Goal: Task Accomplishment & Management: Complete application form

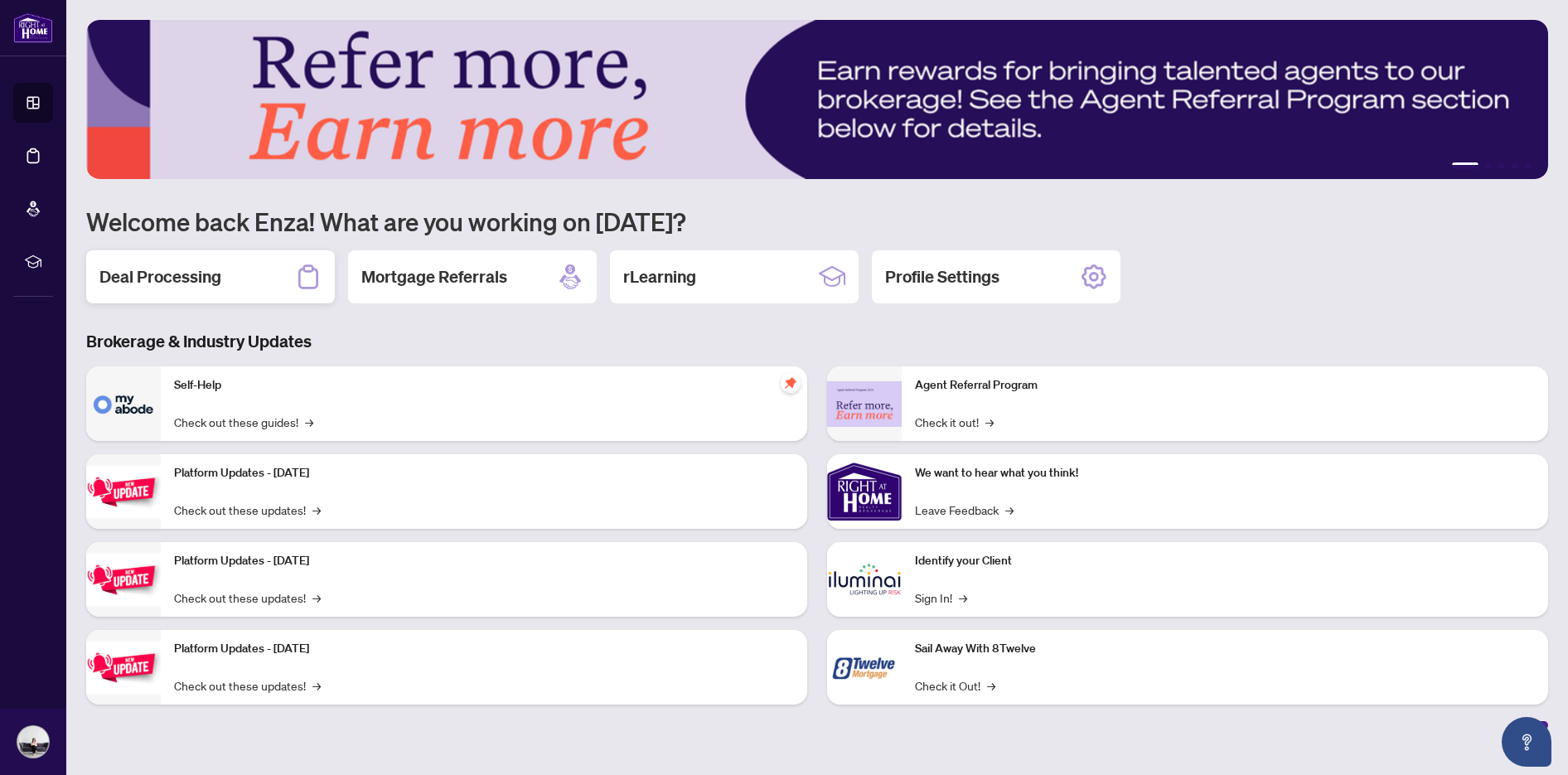
click at [175, 278] on h2 "Deal Processing" at bounding box center [160, 276] width 122 height 23
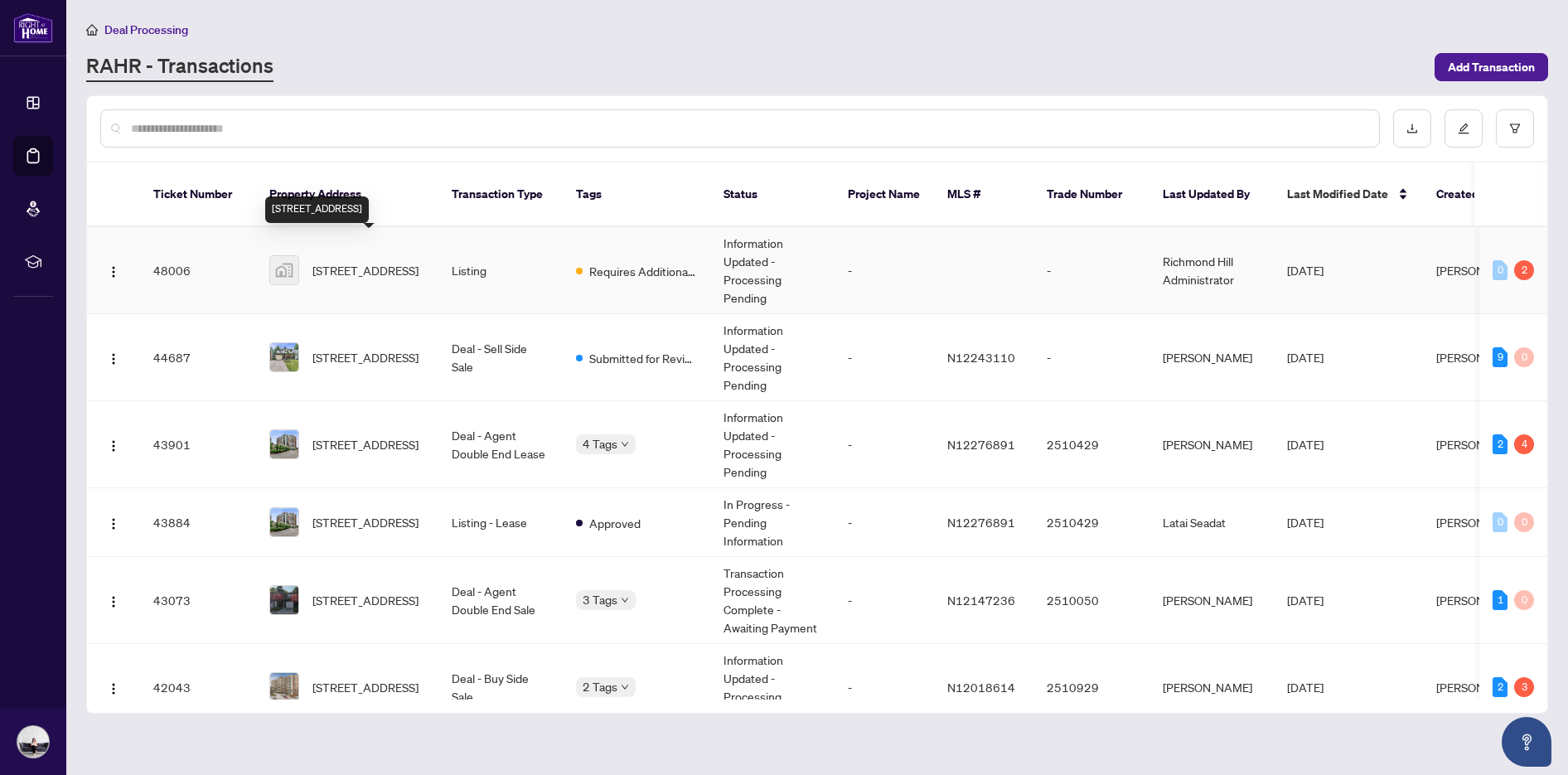
click at [365, 261] on span "[STREET_ADDRESS]" at bounding box center [365, 270] width 106 height 19
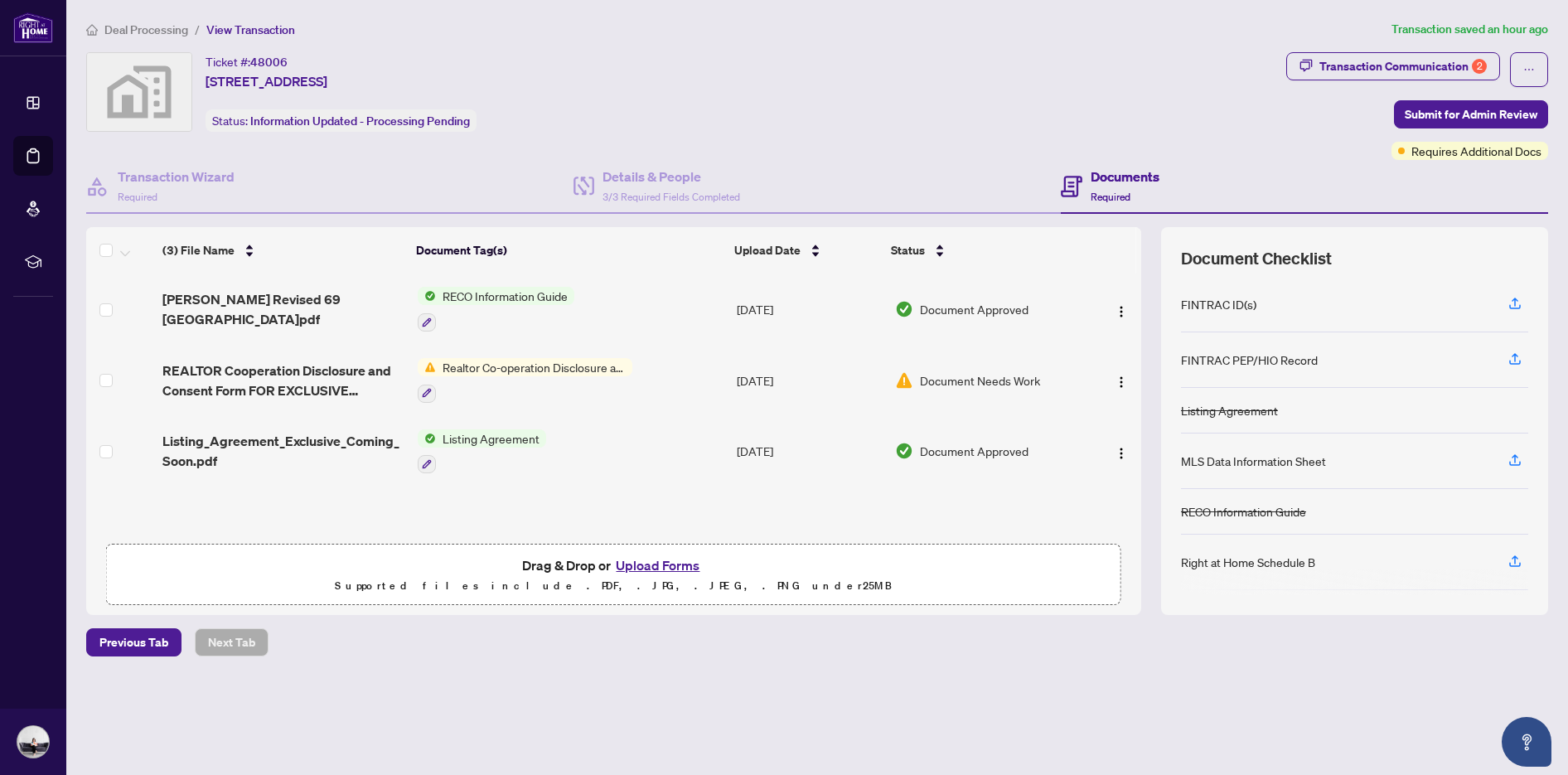
click at [474, 366] on span "Realtor Co-operation Disclosure and Consent" at bounding box center [535, 368] width 197 height 19
click at [1117, 380] on img "button" at bounding box center [1122, 382] width 14 height 14
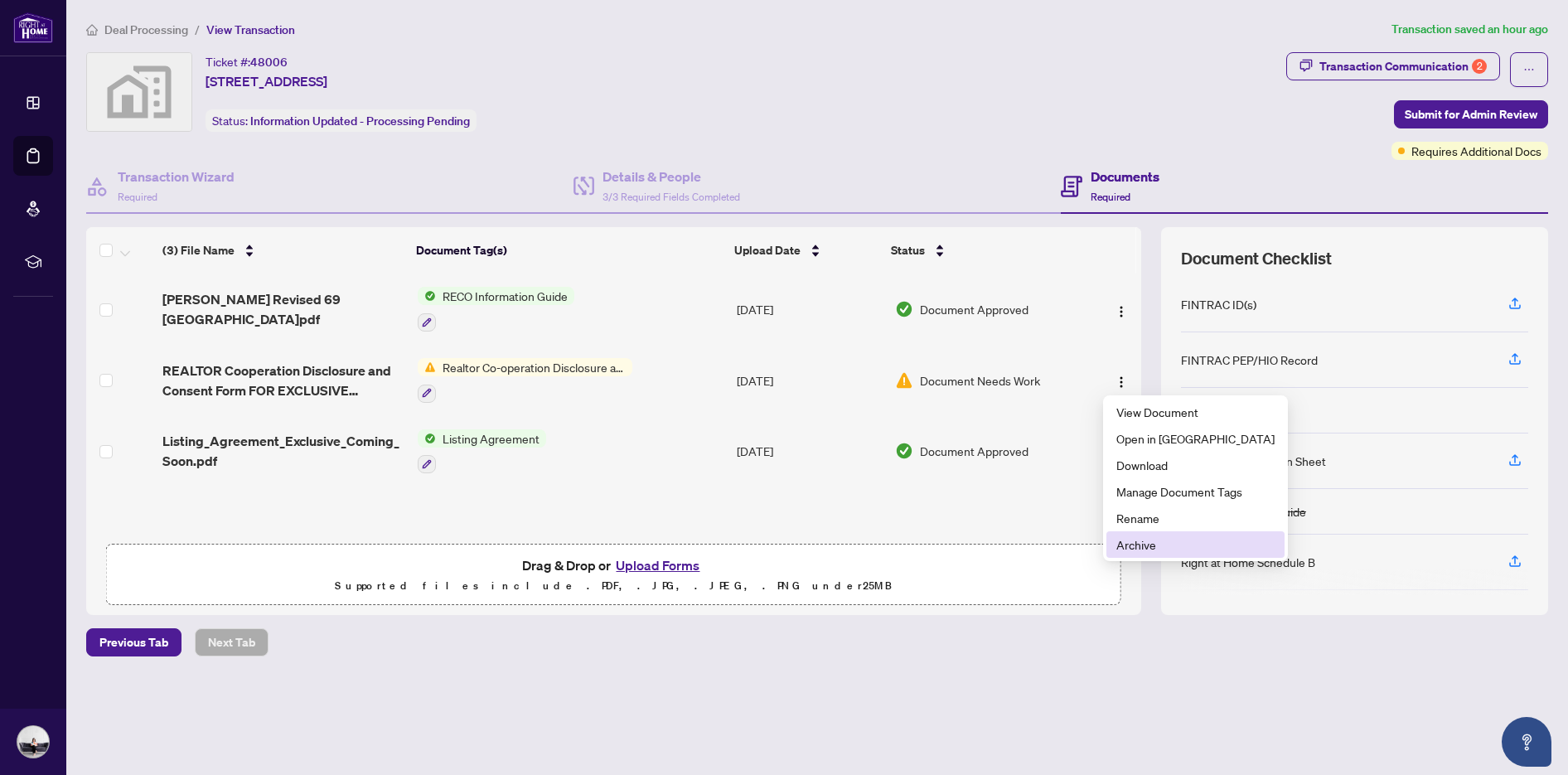
click at [1146, 551] on span "Archive" at bounding box center [1195, 545] width 158 height 19
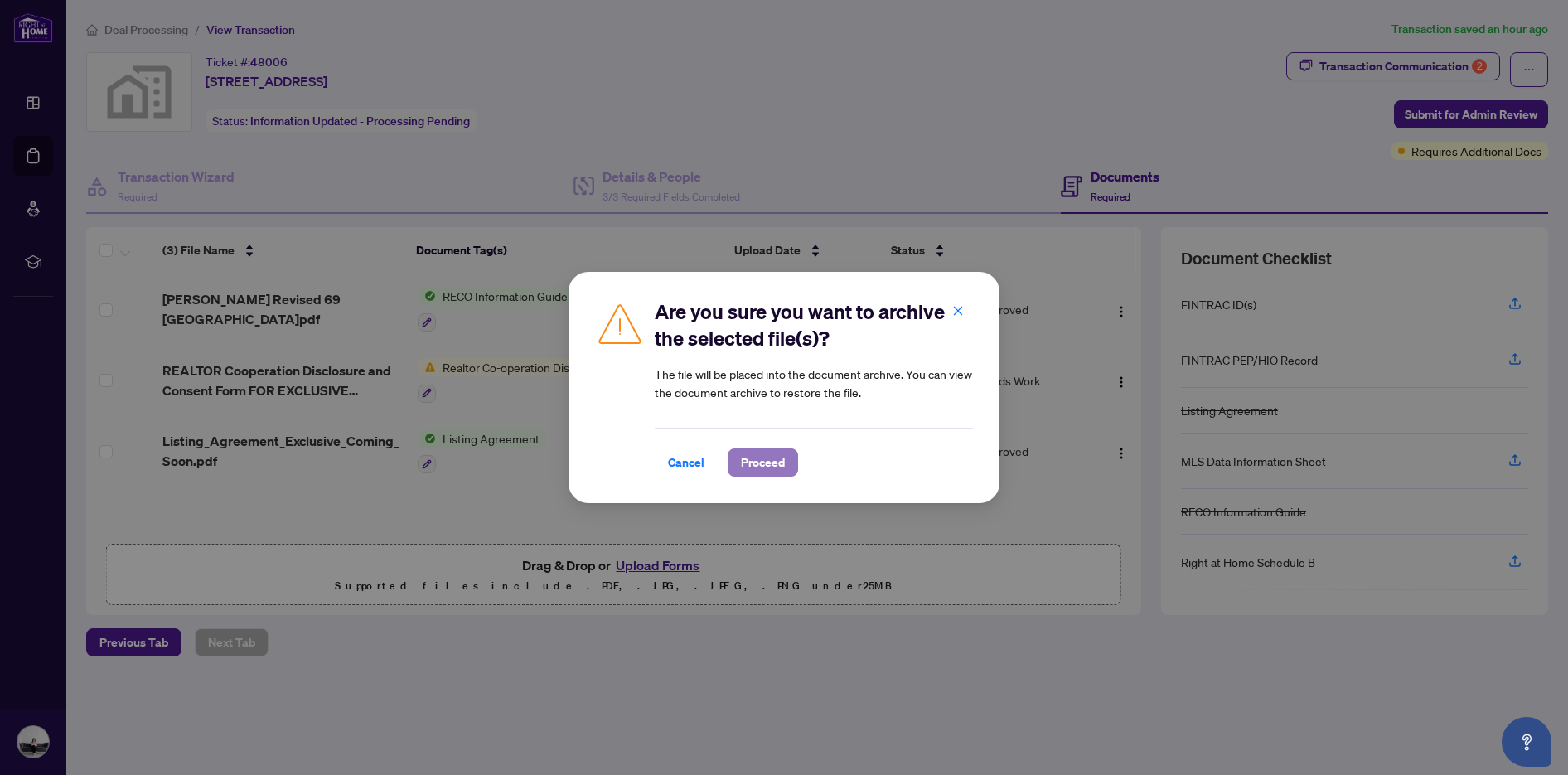
click at [762, 468] on span "Proceed" at bounding box center [763, 462] width 44 height 26
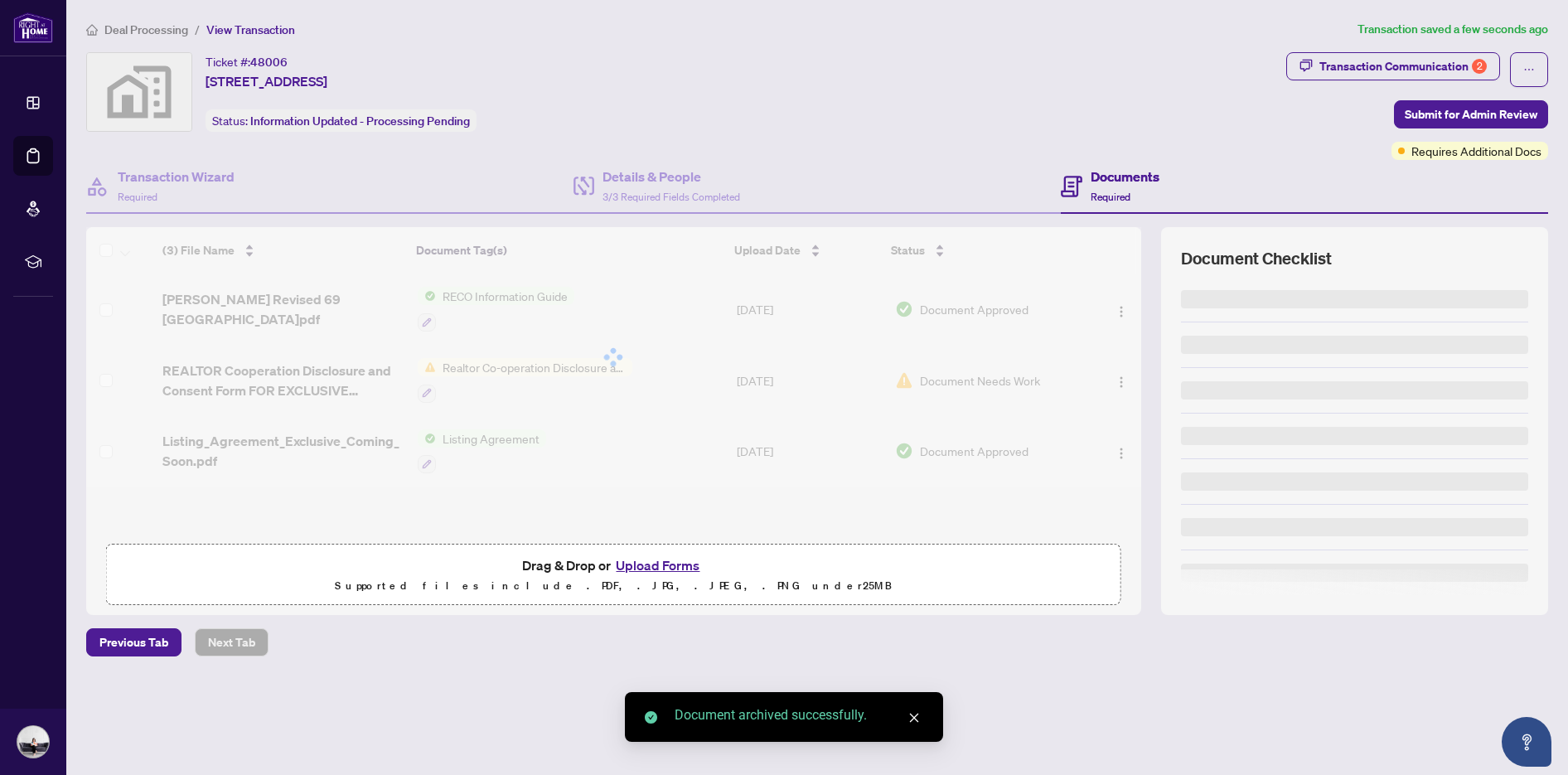
click at [647, 562] on button "Upload Forms" at bounding box center [657, 565] width 94 height 21
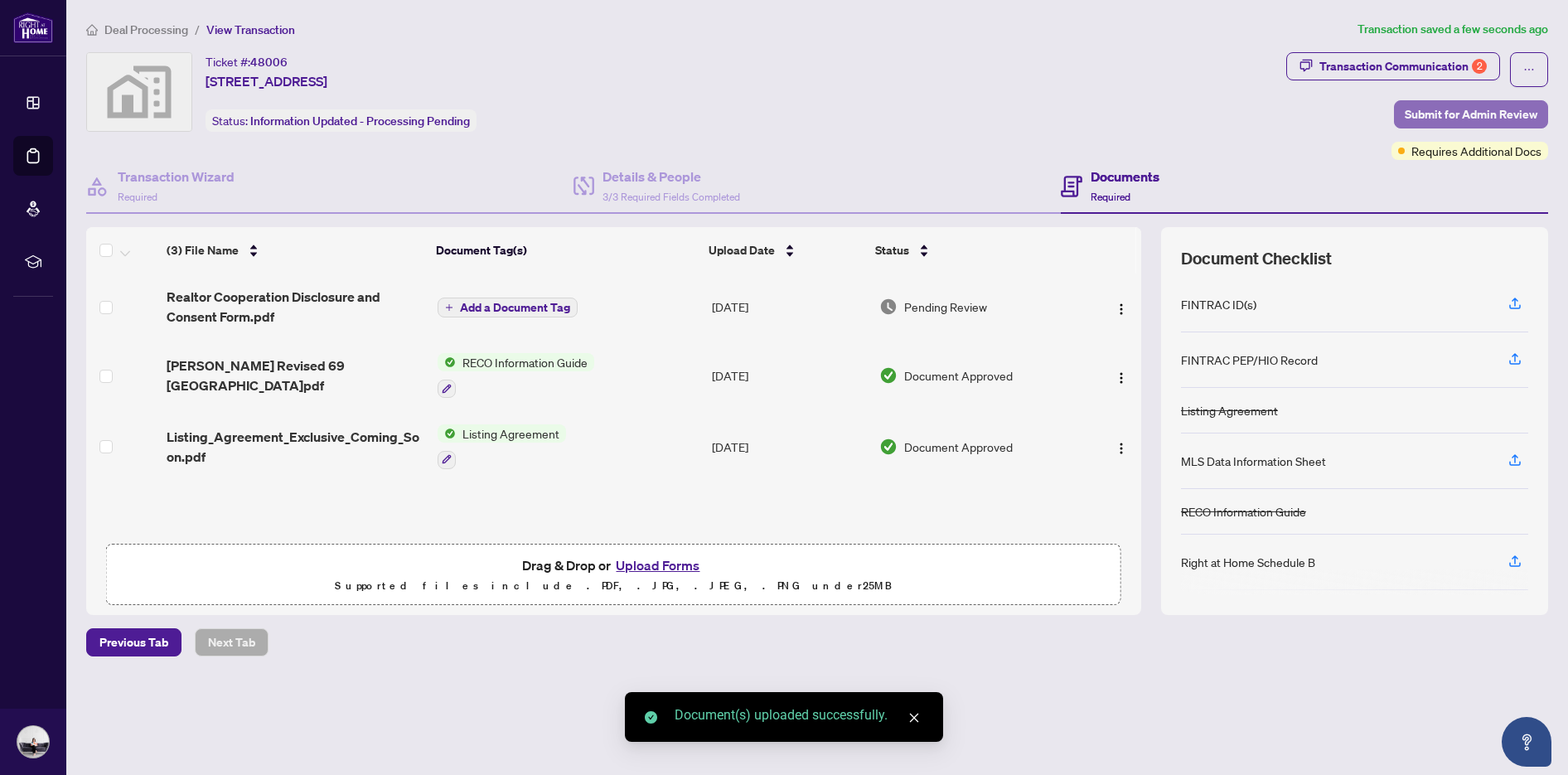
click at [1506, 114] on span "Submit for Admin Review" at bounding box center [1471, 113] width 133 height 26
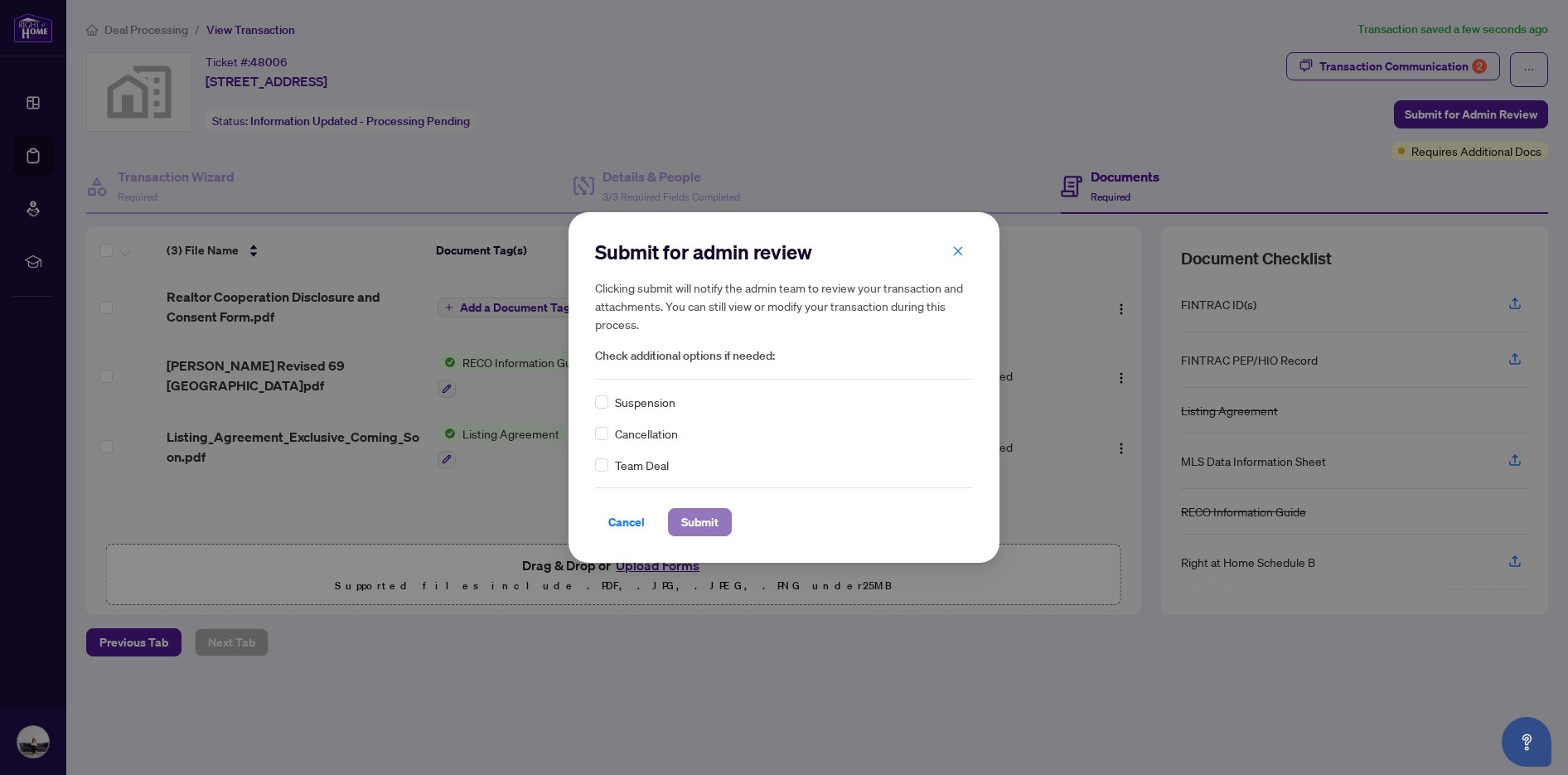
click at [706, 523] on span "Submit" at bounding box center [700, 522] width 37 height 26
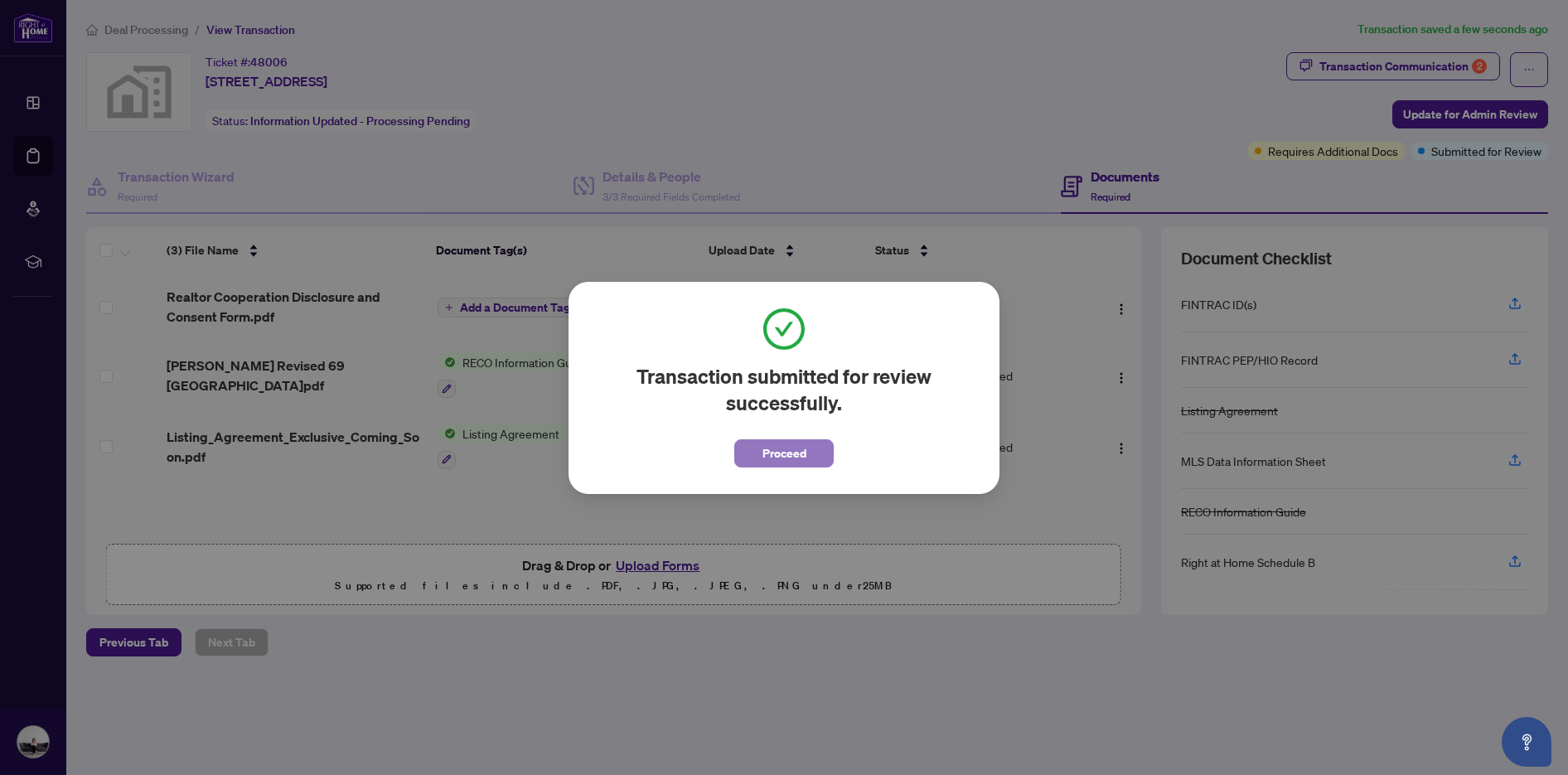
click at [783, 455] on span "Proceed" at bounding box center [784, 453] width 44 height 26
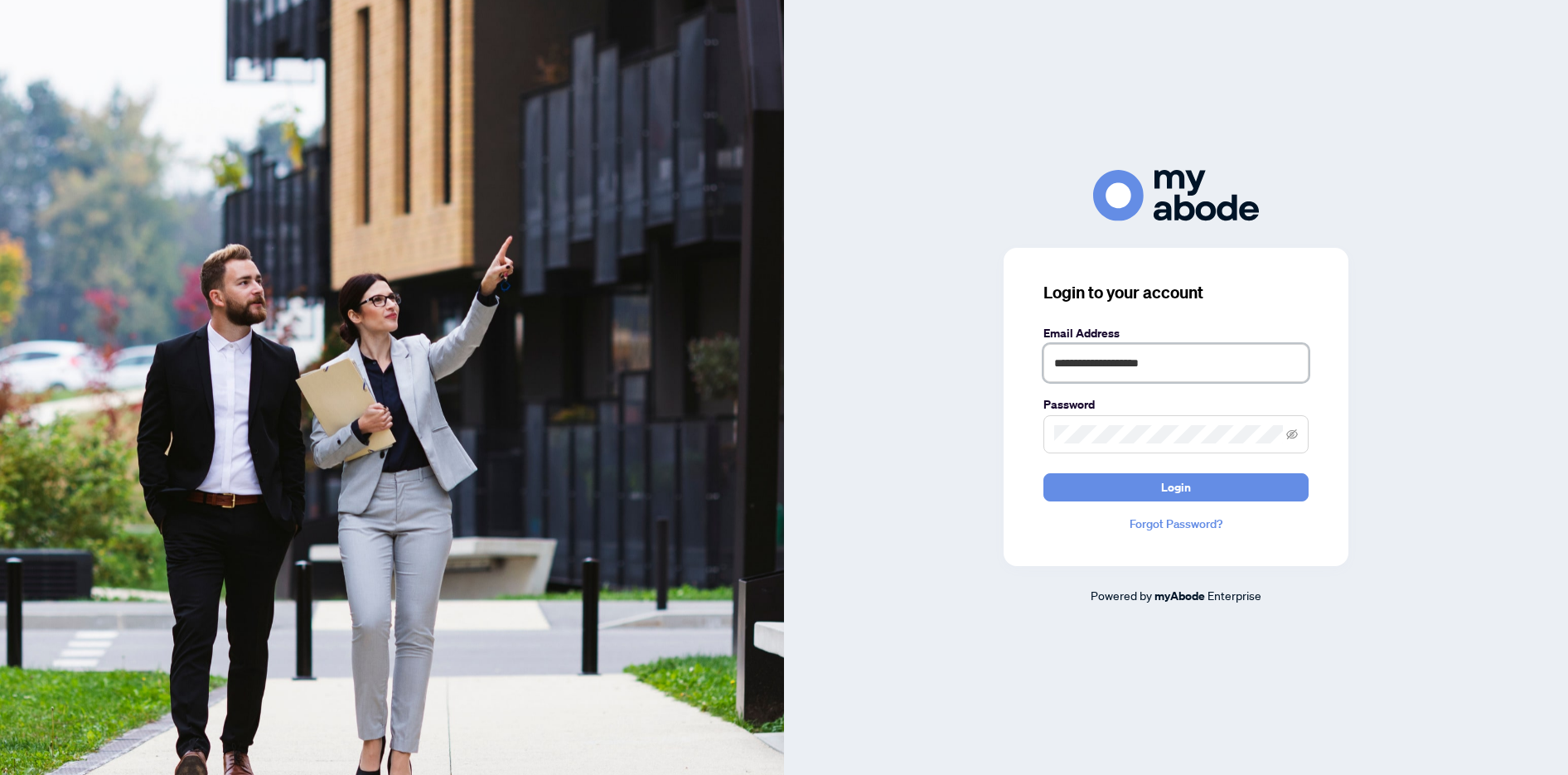
drag, startPoint x: 1229, startPoint y: 366, endPoint x: 872, endPoint y: 355, distance: 357.2
click at [907, 359] on div "**********" at bounding box center [1177, 387] width 784 height 435
type input "**********"
click at [989, 433] on div "**********" at bounding box center [1177, 387] width 784 height 435
click at [1044, 473] on button "Login" at bounding box center [1176, 487] width 265 height 28
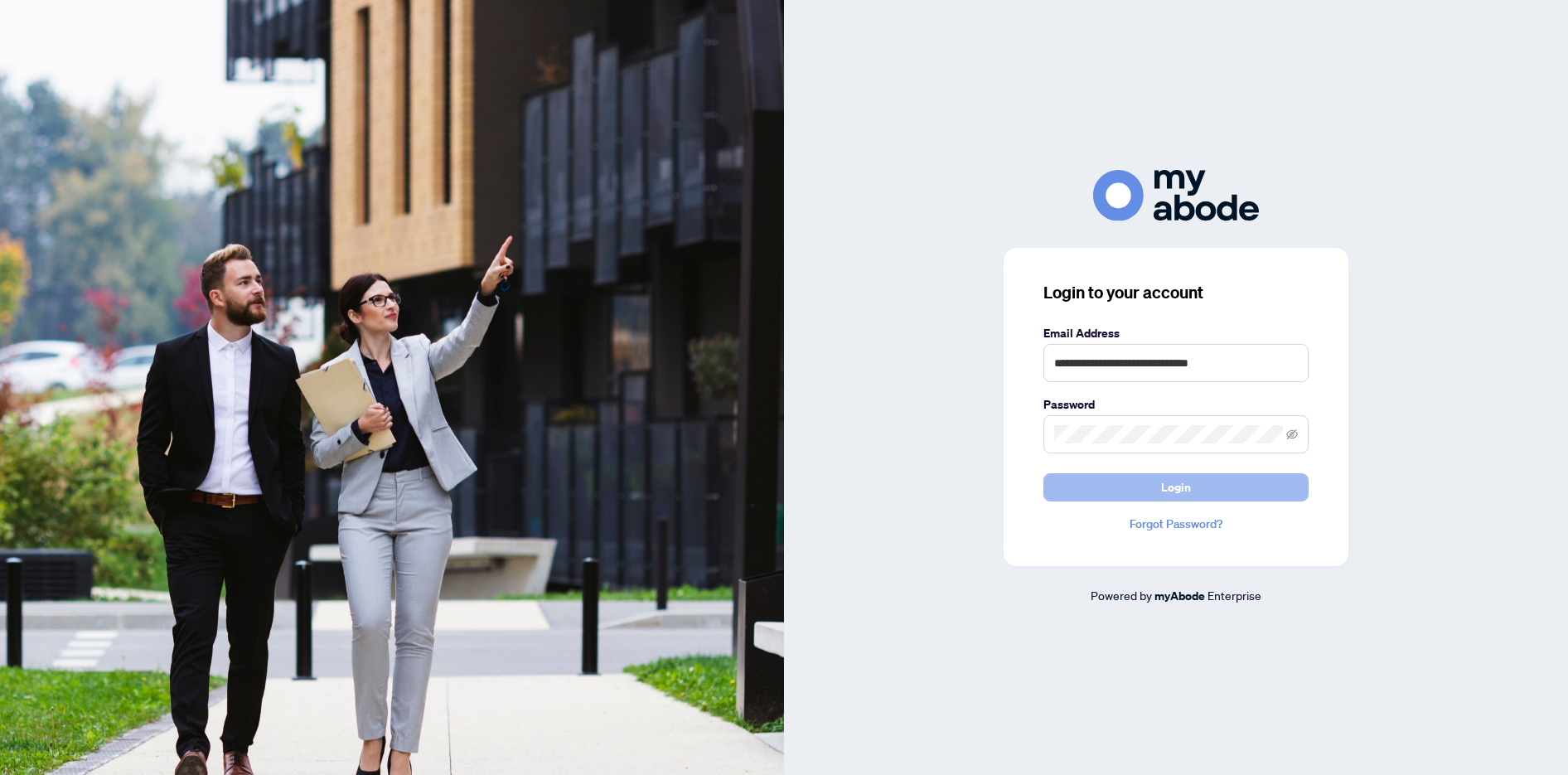
click at [1173, 495] on span "Login" at bounding box center [1176, 487] width 30 height 26
